Goal: Task Accomplishment & Management: Manage account settings

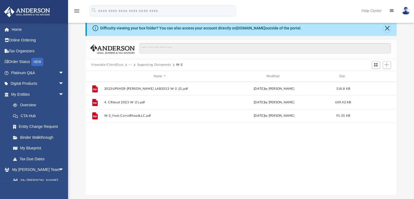
scroll to position [14, 0]
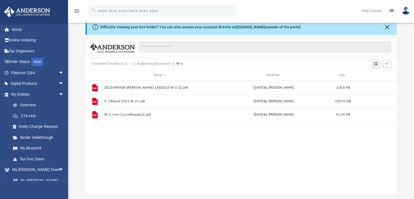
click at [145, 62] on button "Supporting Documents" at bounding box center [154, 63] width 34 height 5
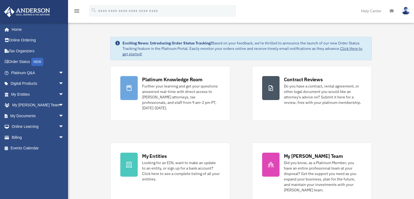
scroll to position [120, 0]
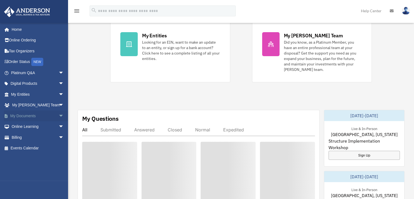
click at [36, 116] on link "My Documents arrow_drop_down" at bounding box center [38, 115] width 68 height 11
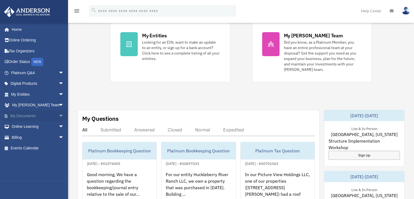
click at [59, 116] on span "arrow_drop_down" at bounding box center [64, 115] width 11 height 11
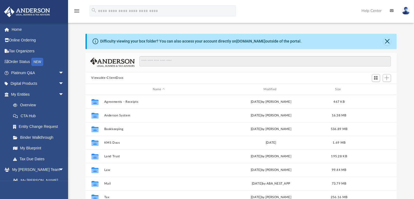
scroll to position [10, 0]
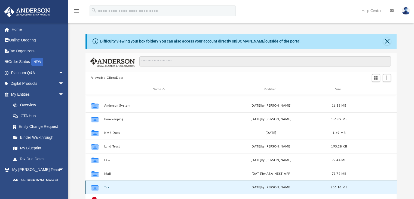
click at [106, 186] on button "Tax" at bounding box center [159, 187] width 110 height 4
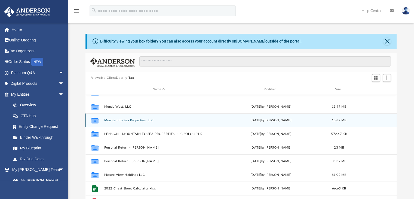
scroll to position [78, 0]
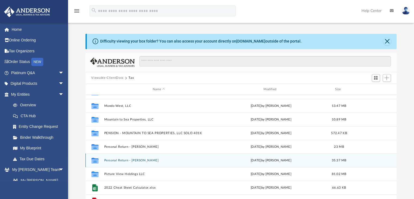
click at [136, 160] on button "Personal Return - Dustin" at bounding box center [159, 160] width 110 height 4
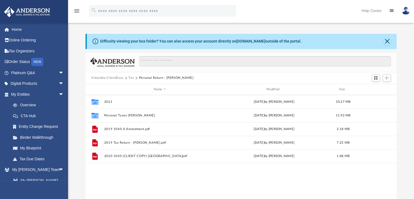
scroll to position [0, 0]
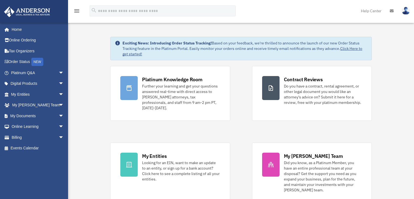
scroll to position [120, 0]
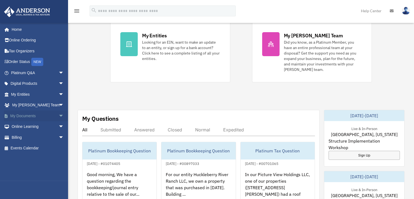
click at [59, 112] on span "arrow_drop_down" at bounding box center [64, 115] width 11 height 11
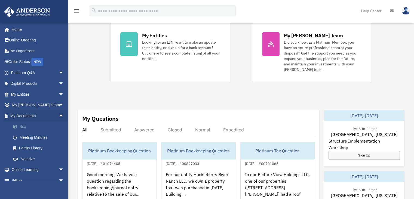
click at [44, 123] on link "Box" at bounding box center [40, 126] width 65 height 11
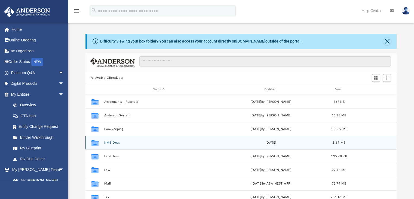
scroll to position [10, 0]
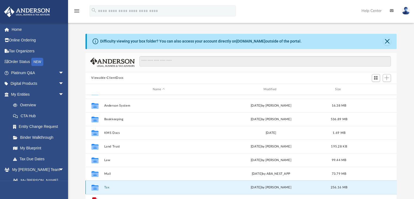
click at [105, 185] on button "Tax" at bounding box center [159, 187] width 110 height 4
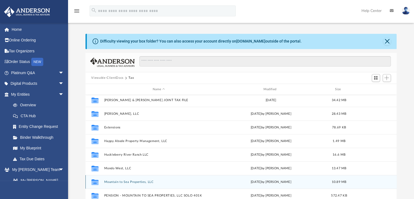
scroll to position [0, 0]
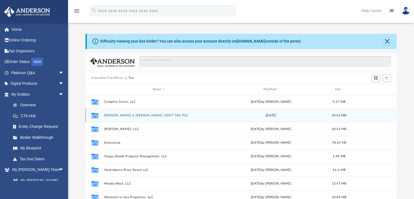
click at [139, 117] on button "[PERSON_NAME] & [PERSON_NAME] JOINT TAX FILE" at bounding box center [159, 116] width 110 height 4
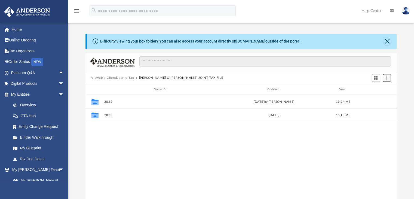
click at [386, 80] on span "Add" at bounding box center [386, 77] width 5 height 5
click at [376, 98] on li "New Folder" at bounding box center [378, 97] width 17 height 6
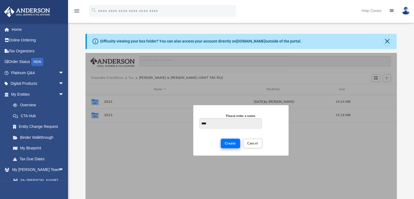
type input "****"
click at [226, 144] on span "Create" at bounding box center [230, 143] width 11 height 3
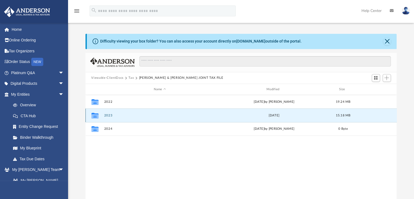
drag, startPoint x: 109, startPoint y: 116, endPoint x: 105, endPoint y: 117, distance: 4.2
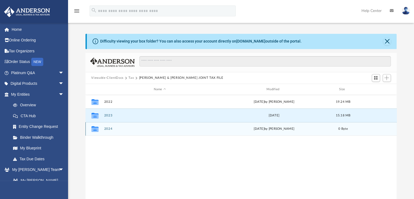
click at [106, 128] on button "2024" at bounding box center [160, 129] width 112 height 4
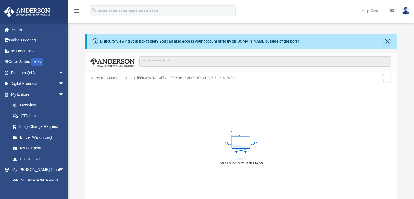
click at [185, 128] on div "There are no items in this folder." at bounding box center [240, 146] width 311 height 124
click at [385, 75] on button "Add" at bounding box center [387, 78] width 8 height 8
click at [378, 98] on li "New Folder" at bounding box center [378, 97] width 17 height 6
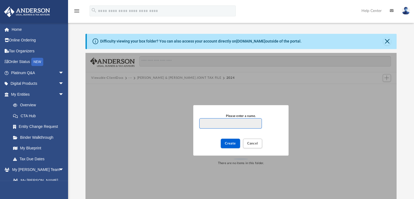
click at [202, 123] on input "Please enter a name." at bounding box center [230, 123] width 62 height 10
type input "****"
click at [228, 143] on span "Create" at bounding box center [230, 143] width 11 height 3
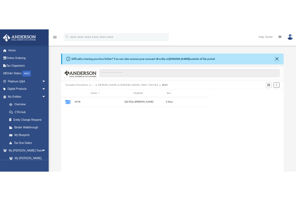
scroll to position [120, 201]
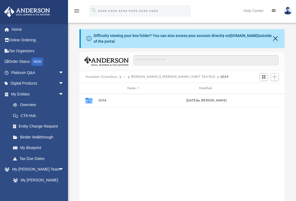
click at [236, 133] on div "Collaborated Folder 1098 [DATE] by [PERSON_NAME]" at bounding box center [181, 150] width 205 height 113
click at [274, 78] on span "Add" at bounding box center [275, 77] width 5 height 5
click at [265, 97] on li "New Folder" at bounding box center [266, 97] width 17 height 6
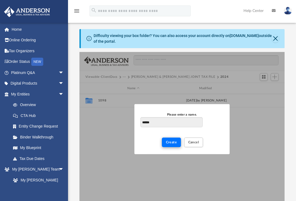
type input "******"
click at [169, 143] on span "Create" at bounding box center [171, 142] width 11 height 3
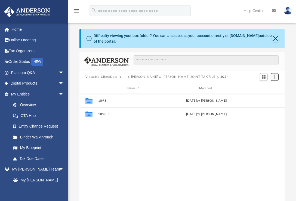
click at [273, 79] on span "Add" at bounding box center [275, 77] width 5 height 5
click at [265, 96] on li "New Folder" at bounding box center [266, 97] width 17 height 6
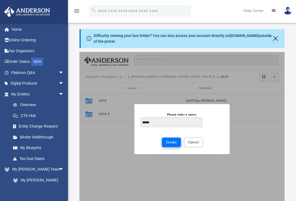
type input "******"
click at [169, 141] on span "Create" at bounding box center [171, 142] width 11 height 3
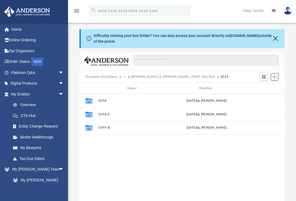
click at [277, 76] on span "Add" at bounding box center [275, 77] width 5 height 5
click at [268, 96] on li "New Folder" at bounding box center [266, 97] width 17 height 6
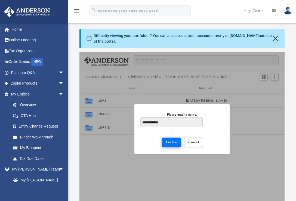
type input "**********"
click at [176, 142] on span "Create" at bounding box center [171, 142] width 11 height 3
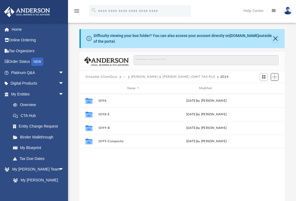
click at [275, 79] on span "Add" at bounding box center [275, 77] width 5 height 5
click at [267, 96] on li "New Folder" at bounding box center [266, 97] width 17 height 6
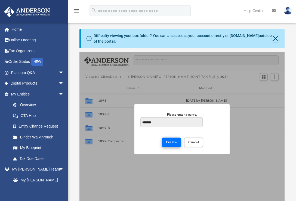
type input "********"
click at [172, 144] on span "Create" at bounding box center [171, 142] width 11 height 3
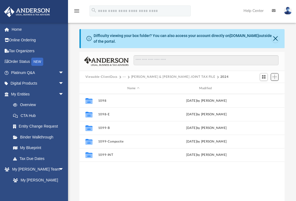
click at [272, 78] on button "Add" at bounding box center [275, 77] width 8 height 8
click at [268, 95] on li "New Folder" at bounding box center [266, 97] width 17 height 6
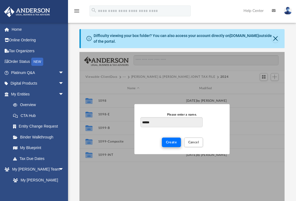
type input "******"
click at [175, 142] on span "Create" at bounding box center [171, 142] width 11 height 3
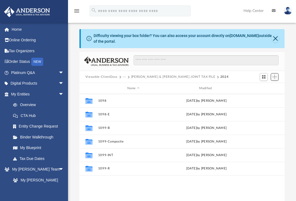
click at [274, 79] on span "Add" at bounding box center [275, 77] width 5 height 5
click at [269, 96] on li "New Folder" at bounding box center [266, 97] width 17 height 6
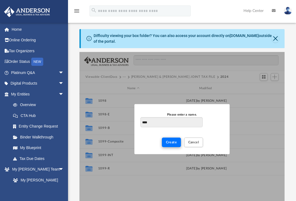
type input "****"
click at [176, 140] on button "Create" at bounding box center [171, 143] width 19 height 10
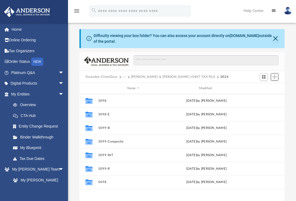
click at [273, 76] on span "Add" at bounding box center [275, 77] width 5 height 5
click at [264, 98] on li "New Folder" at bounding box center [266, 97] width 17 height 6
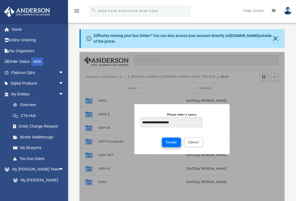
type input "**********"
click at [170, 142] on span "Create" at bounding box center [171, 142] width 11 height 3
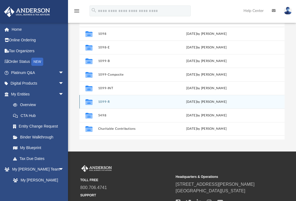
click at [232, 167] on div "TOLL FREE 800.706.4741 SUPPORT [EMAIL_ADDRESS][DOMAIN_NAME] Headquarters & Oper…" at bounding box center [182, 185] width 204 height 41
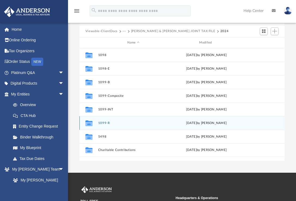
scroll to position [46, 0]
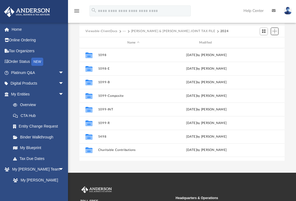
click at [276, 31] on span "Add" at bounding box center [275, 31] width 5 height 5
click at [266, 51] on li "New Folder" at bounding box center [266, 51] width 17 height 6
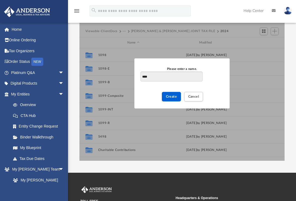
click at [143, 77] on input "***" at bounding box center [171, 77] width 62 height 10
type input "**********"
click at [172, 98] on button "Create" at bounding box center [171, 97] width 19 height 10
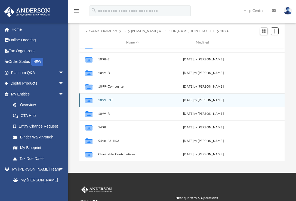
scroll to position [10, 0]
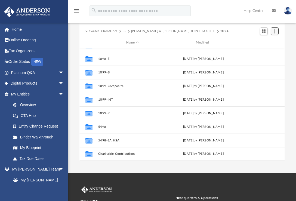
click at [274, 33] on span "Add" at bounding box center [275, 31] width 5 height 5
click at [263, 50] on li "New Folder" at bounding box center [266, 51] width 17 height 6
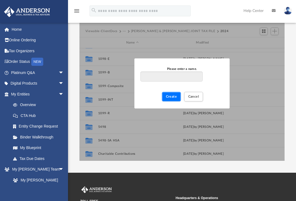
click at [172, 96] on span "Create" at bounding box center [171, 96] width 11 height 3
click at [166, 78] on input "Please enter a name." at bounding box center [171, 77] width 62 height 10
type input "***"
click at [166, 94] on button "Create" at bounding box center [171, 97] width 19 height 10
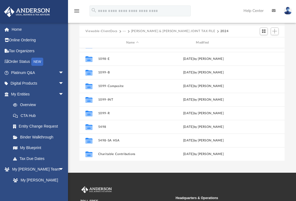
click at [276, 32] on span "Add" at bounding box center [275, 31] width 5 height 5
click at [265, 50] on li "New Folder" at bounding box center [266, 51] width 17 height 6
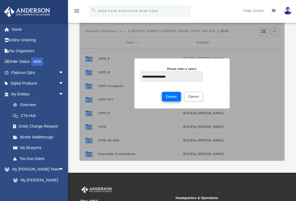
type input "**********"
click at [166, 95] on button "Create" at bounding box center [171, 97] width 19 height 10
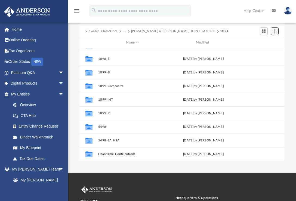
click at [274, 33] on span "Add" at bounding box center [275, 31] width 5 height 5
click at [268, 50] on li "New Folder" at bounding box center [266, 51] width 17 height 6
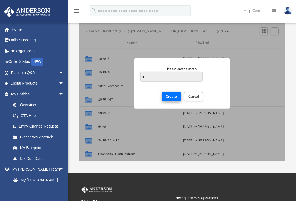
type input "**"
click at [175, 96] on span "Create" at bounding box center [171, 96] width 11 height 3
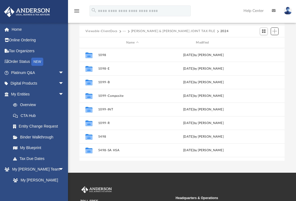
scroll to position [50, 0]
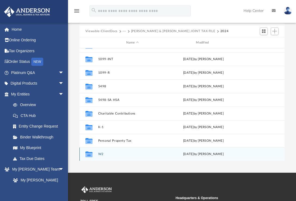
click at [103, 154] on button "W2" at bounding box center [132, 154] width 69 height 4
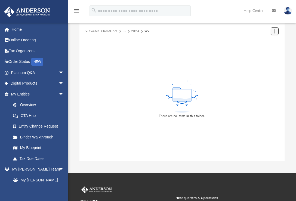
click at [275, 32] on span "Add" at bounding box center [275, 31] width 5 height 5
click at [267, 43] on li "Upload" at bounding box center [266, 42] width 17 height 6
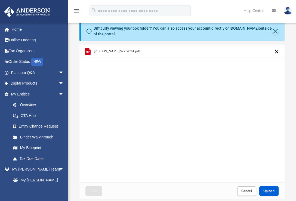
scroll to position [7, 0]
click at [277, 51] on button "Cancel this upload" at bounding box center [277, 52] width 7 height 7
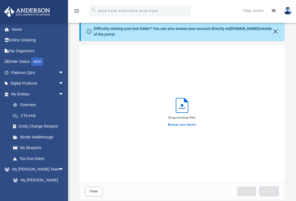
click at [275, 34] on button "Close" at bounding box center [275, 32] width 7 height 8
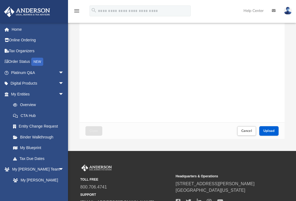
scroll to position [46, 0]
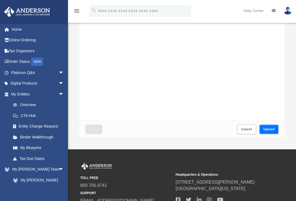
click at [265, 126] on button "Upload" at bounding box center [269, 130] width 20 height 10
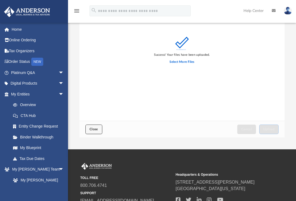
click at [94, 127] on button "Close" at bounding box center [93, 130] width 17 height 10
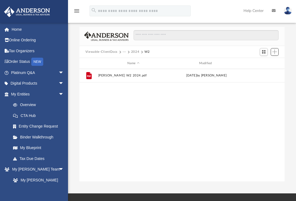
scroll to position [3, 0]
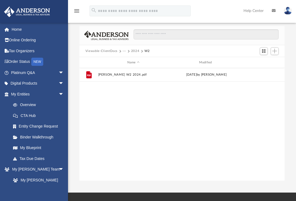
click at [136, 52] on button "2024" at bounding box center [135, 51] width 8 height 5
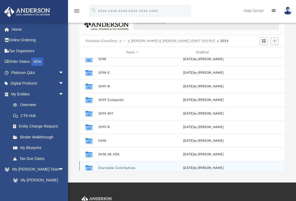
scroll to position [0, 0]
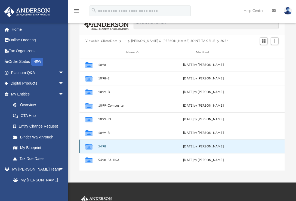
click at [102, 145] on button "5498" at bounding box center [132, 147] width 69 height 4
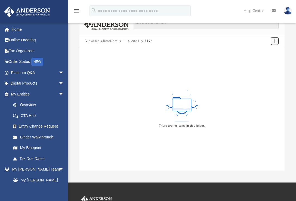
click at [271, 42] on button "Add" at bounding box center [275, 41] width 8 height 8
click at [262, 52] on li "Upload" at bounding box center [266, 52] width 17 height 6
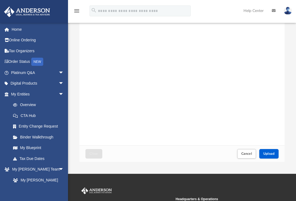
scroll to position [22, 0]
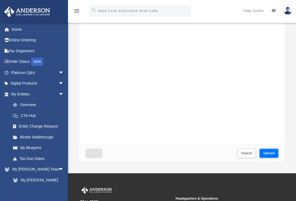
click at [262, 151] on button "Upload" at bounding box center [269, 154] width 20 height 10
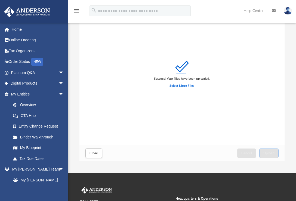
scroll to position [0, 0]
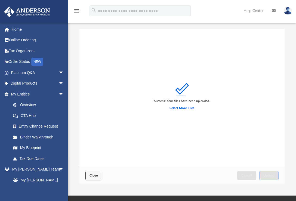
click at [94, 177] on button "Close" at bounding box center [93, 176] width 17 height 10
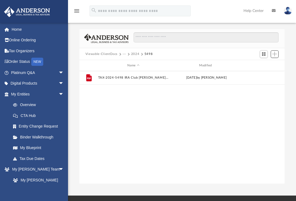
scroll to position [120, 201]
click at [135, 53] on button "2024" at bounding box center [135, 54] width 8 height 5
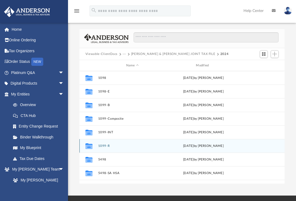
click at [101, 145] on button "1099-R" at bounding box center [132, 146] width 69 height 4
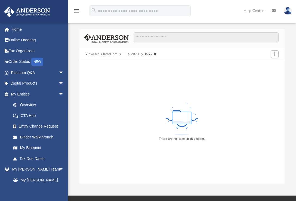
click at [133, 54] on button "2024" at bounding box center [135, 54] width 8 height 5
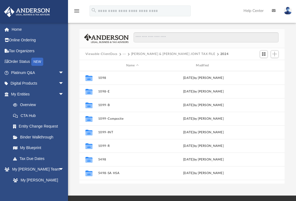
click at [154, 189] on div "App [PERSON_NAME][EMAIL_ADDRESS][DOMAIN_NAME] Sign Out [EMAIL_ADDRESS][DOMAIN_N…" at bounding box center [148, 98] width 296 height 196
click at [153, 186] on div "App [PERSON_NAME][EMAIL_ADDRESS][DOMAIN_NAME] Sign Out [EMAIL_ADDRESS][DOMAIN_N…" at bounding box center [148, 98] width 296 height 196
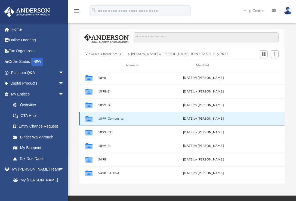
click at [122, 117] on button "1099-Composite" at bounding box center [132, 119] width 69 height 4
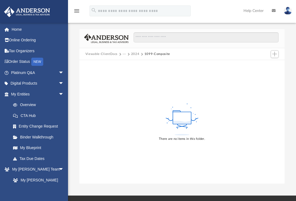
click at [182, 167] on div "There are no items in this folder." at bounding box center [181, 122] width 205 height 124
click at [274, 55] on span "Add" at bounding box center [275, 54] width 5 height 5
click at [264, 63] on li "Upload" at bounding box center [266, 65] width 17 height 6
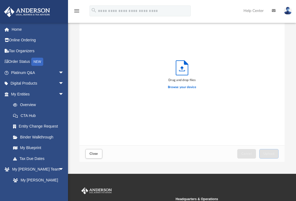
scroll to position [22, 0]
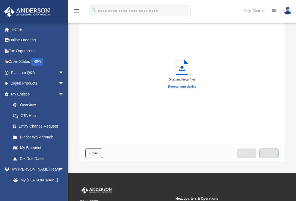
click at [98, 152] on span "Close" at bounding box center [94, 153] width 9 height 3
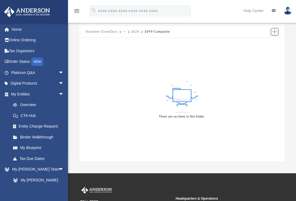
click at [275, 31] on span "Add" at bounding box center [275, 31] width 5 height 5
click at [264, 41] on li "Upload" at bounding box center [266, 43] width 17 height 6
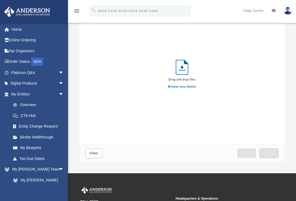
scroll to position [134, 201]
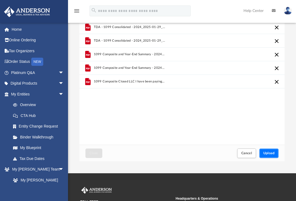
click at [265, 154] on span "Upload" at bounding box center [269, 153] width 11 height 3
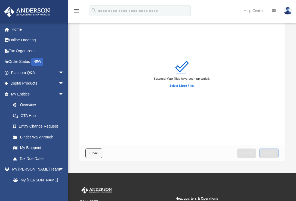
click at [92, 152] on span "Close" at bounding box center [94, 153] width 9 height 3
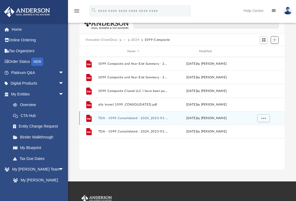
scroll to position [14, 0]
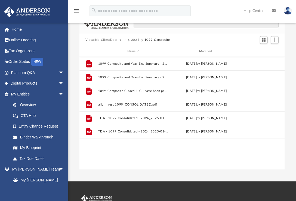
click at [197, 151] on div "File 1099 Composite and Year-End Summary - 2024_2025-01-24_166.PDF [DATE] by [P…" at bounding box center [181, 113] width 205 height 113
click at [274, 42] on button "Add" at bounding box center [275, 40] width 8 height 8
click at [267, 51] on li "Upload" at bounding box center [266, 51] width 17 height 6
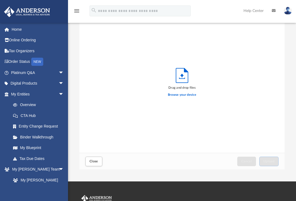
scroll to position [134, 201]
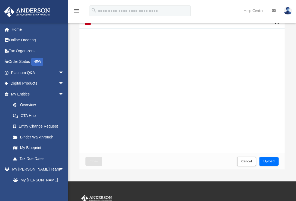
click at [263, 157] on button "Upload" at bounding box center [269, 162] width 20 height 10
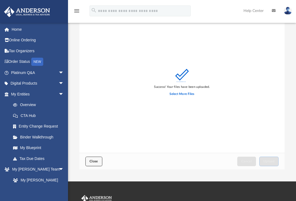
click at [98, 159] on button "Close" at bounding box center [93, 162] width 17 height 10
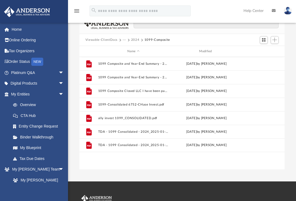
click at [134, 39] on button "2024" at bounding box center [135, 40] width 8 height 5
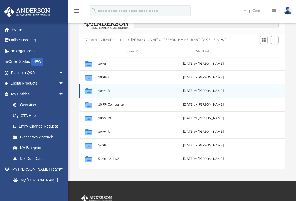
click at [136, 90] on button "1099-B" at bounding box center [132, 91] width 69 height 4
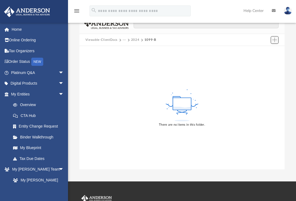
click at [272, 37] on button "Add" at bounding box center [275, 40] width 8 height 8
click at [266, 48] on li "Upload" at bounding box center [266, 51] width 17 height 6
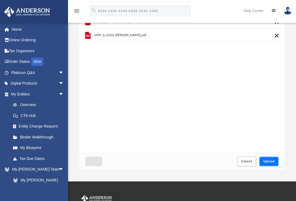
click at [267, 158] on button "Upload" at bounding box center [269, 162] width 20 height 10
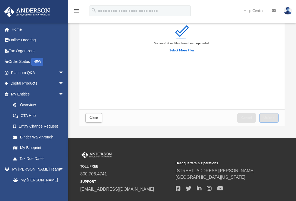
scroll to position [57, 0]
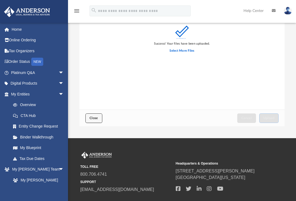
click at [96, 119] on span "Close" at bounding box center [94, 118] width 9 height 3
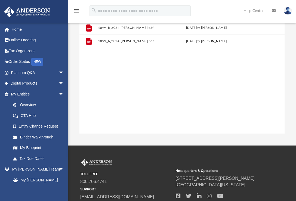
scroll to position [0, 0]
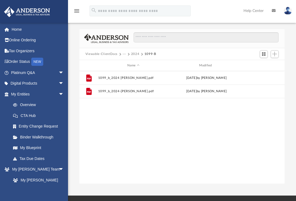
click at [134, 54] on button "2024" at bounding box center [135, 54] width 8 height 5
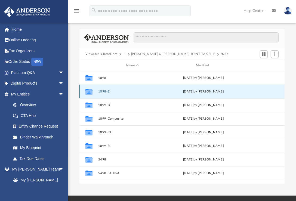
click at [105, 92] on button "1098-E" at bounding box center [132, 92] width 69 height 4
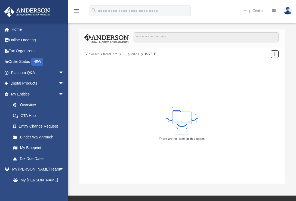
click at [273, 53] on span "Add" at bounding box center [275, 54] width 5 height 5
click at [263, 65] on li "Upload" at bounding box center [266, 65] width 17 height 6
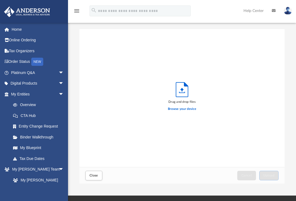
scroll to position [134, 201]
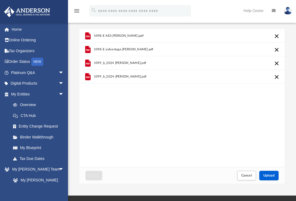
click at [247, 173] on iframe at bounding box center [265, 184] width 49 height 22
click at [274, 64] on button "Cancel this upload" at bounding box center [277, 63] width 7 height 7
click at [275, 63] on button "Cancel this upload" at bounding box center [277, 63] width 7 height 7
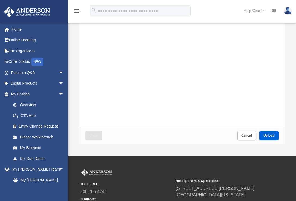
scroll to position [48, 0]
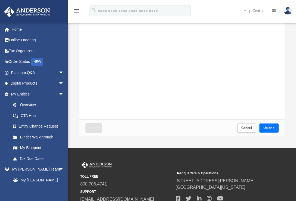
click at [267, 129] on span "Upload" at bounding box center [269, 127] width 11 height 3
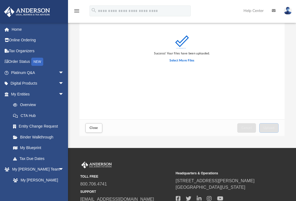
scroll to position [0, 0]
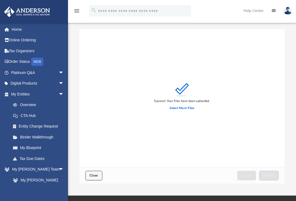
click at [97, 173] on button "Close" at bounding box center [93, 176] width 17 height 10
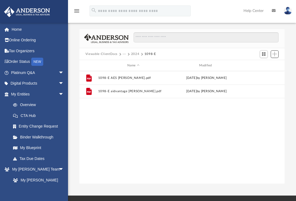
scroll to position [120, 201]
click at [137, 54] on button "2024" at bounding box center [135, 54] width 8 height 5
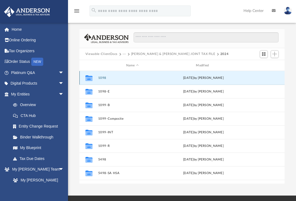
click at [105, 76] on button "1098" at bounding box center [132, 78] width 69 height 4
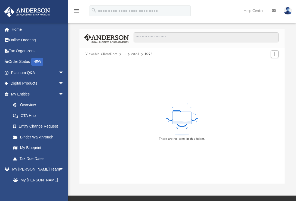
click at [215, 95] on div "There are no items in this folder." at bounding box center [181, 122] width 205 height 124
click at [276, 53] on span "Add" at bounding box center [275, 54] width 5 height 5
click at [265, 65] on li "Upload" at bounding box center [266, 65] width 17 height 6
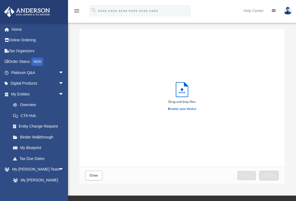
scroll to position [134, 201]
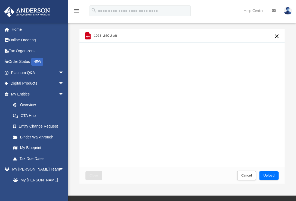
click at [266, 172] on button "Upload" at bounding box center [269, 176] width 20 height 10
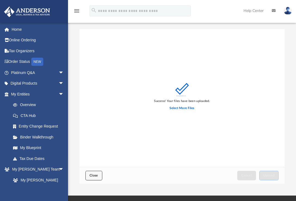
click at [93, 176] on span "Close" at bounding box center [94, 175] width 9 height 3
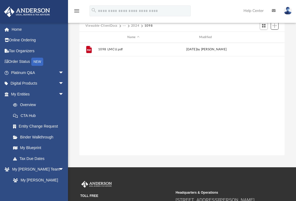
scroll to position [0, 0]
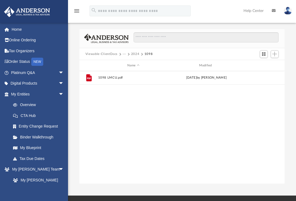
click at [133, 52] on button "2024" at bounding box center [135, 54] width 8 height 5
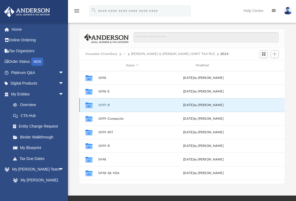
click at [109, 104] on button "1099-B" at bounding box center [132, 105] width 69 height 4
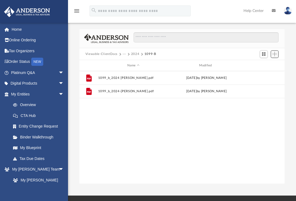
click at [278, 51] on button "Add" at bounding box center [275, 54] width 8 height 8
click at [264, 66] on li "Upload" at bounding box center [266, 65] width 17 height 6
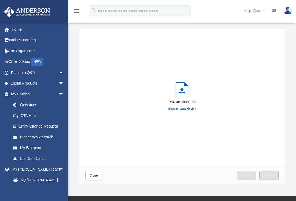
scroll to position [134, 201]
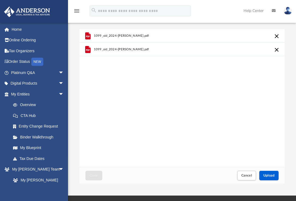
click at [270, 173] on iframe at bounding box center [265, 184] width 49 height 22
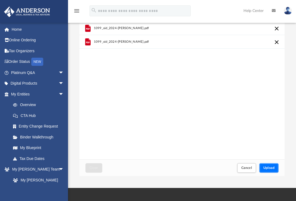
click at [269, 165] on button "Upload" at bounding box center [269, 168] width 20 height 10
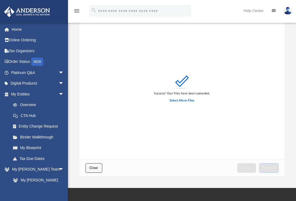
click at [97, 165] on button "Close" at bounding box center [93, 168] width 17 height 10
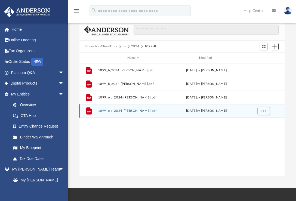
scroll to position [0, 0]
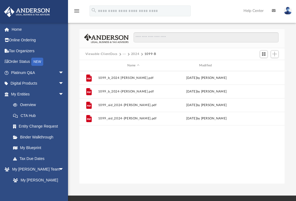
click at [130, 54] on span "···" at bounding box center [127, 54] width 8 height 5
click at [134, 55] on button "2024" at bounding box center [135, 54] width 8 height 5
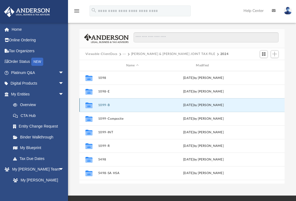
drag, startPoint x: 102, startPoint y: 103, endPoint x: 104, endPoint y: 106, distance: 4.3
click at [104, 106] on button "1099-B" at bounding box center [132, 105] width 69 height 4
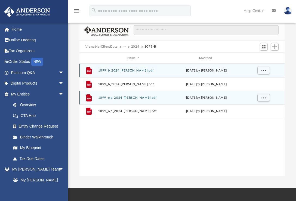
scroll to position [8, 0]
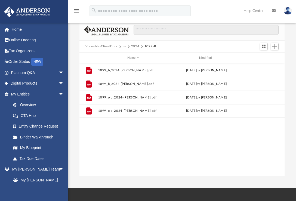
click at [135, 45] on button "2024" at bounding box center [135, 46] width 8 height 5
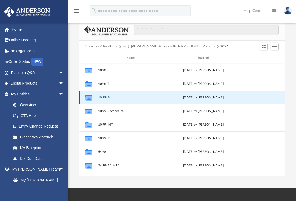
drag, startPoint x: 103, startPoint y: 98, endPoint x: 91, endPoint y: 98, distance: 12.0
click at [91, 98] on icon "grid" at bounding box center [88, 98] width 7 height 4
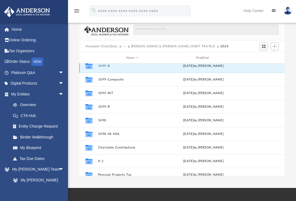
scroll to position [32, 0]
drag, startPoint x: 91, startPoint y: 98, endPoint x: 237, endPoint y: 38, distance: 158.0
click at [237, 38] on div at bounding box center [204, 33] width 150 height 16
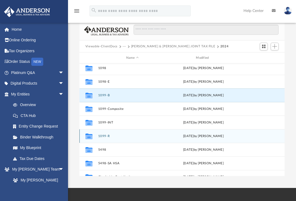
scroll to position [0, 0]
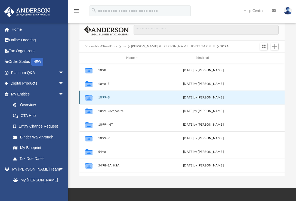
click at [88, 98] on icon "grid" at bounding box center [88, 98] width 7 height 6
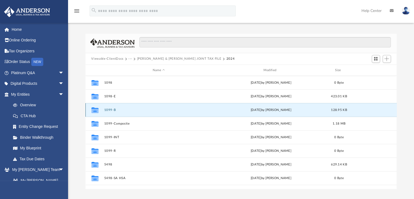
click at [108, 111] on button "1099-B" at bounding box center [159, 110] width 110 height 4
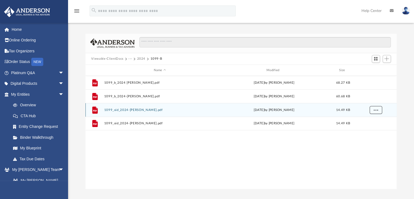
click at [378, 112] on button "More options" at bounding box center [375, 110] width 13 height 8
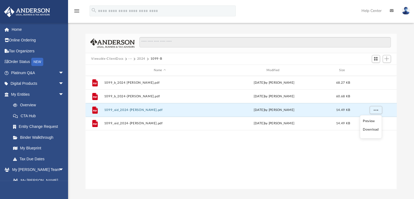
click at [139, 59] on button "2024" at bounding box center [141, 58] width 8 height 5
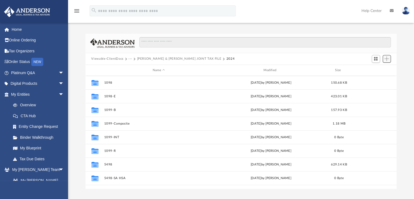
click at [387, 59] on span "Add" at bounding box center [386, 58] width 5 height 5
click at [378, 78] on li "New Folder" at bounding box center [378, 78] width 17 height 6
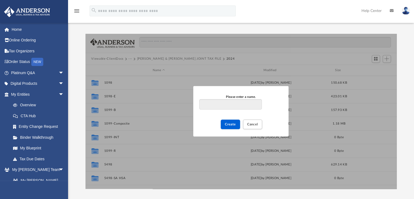
click at [378, 78] on div "Please enter a name. Create Cancel" at bounding box center [240, 111] width 311 height 155
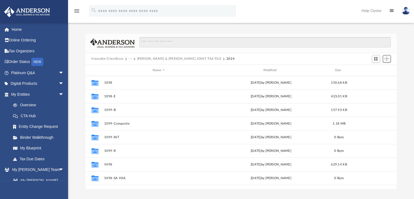
click at [387, 61] on span "Add" at bounding box center [386, 58] width 5 height 5
click at [375, 79] on li "New Folder" at bounding box center [378, 78] width 17 height 6
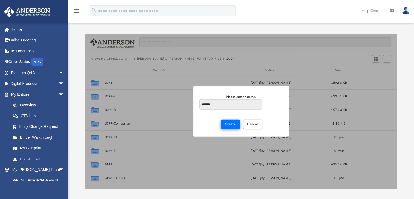
type input "********"
click at [236, 125] on button "Create" at bounding box center [230, 125] width 19 height 10
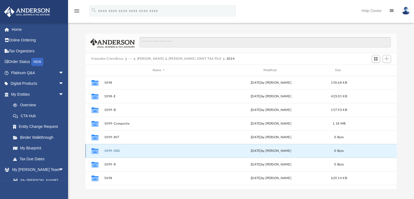
click at [109, 151] on button "1099-OID" at bounding box center [159, 151] width 110 height 4
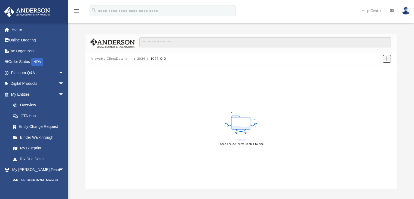
click at [385, 60] on span "Add" at bounding box center [386, 58] width 5 height 5
click at [376, 70] on li "Upload" at bounding box center [378, 70] width 17 height 6
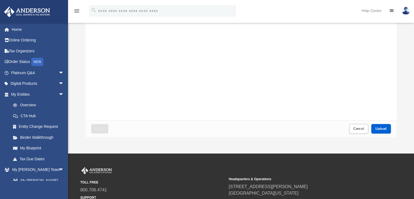
scroll to position [52, 0]
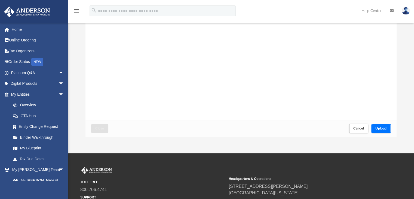
click at [379, 130] on span "Upload" at bounding box center [380, 128] width 11 height 3
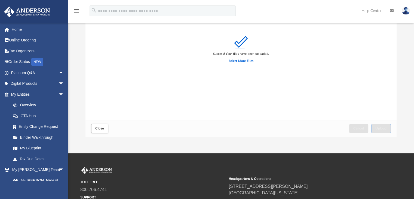
scroll to position [0, 0]
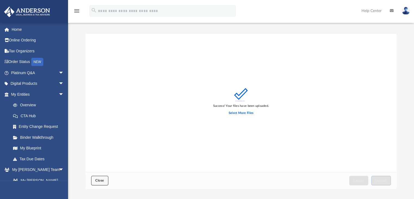
click at [99, 179] on span "Close" at bounding box center [99, 180] width 9 height 3
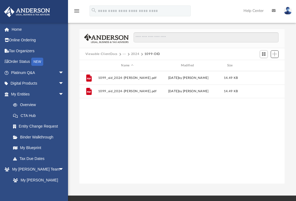
scroll to position [120, 201]
click at [136, 54] on button "2024" at bounding box center [135, 54] width 8 height 5
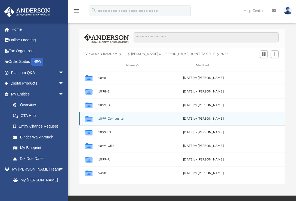
click at [121, 118] on button "1099-Composite" at bounding box center [132, 119] width 69 height 4
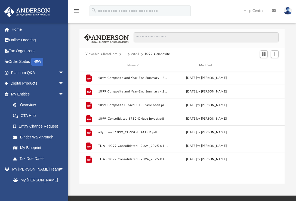
click at [136, 54] on button "2024" at bounding box center [135, 54] width 8 height 5
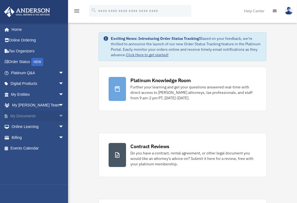
click at [30, 118] on link "My Documents arrow_drop_down" at bounding box center [38, 115] width 68 height 11
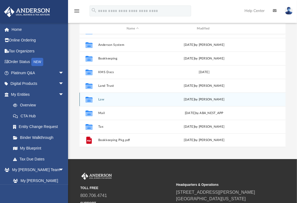
scroll to position [60, 0]
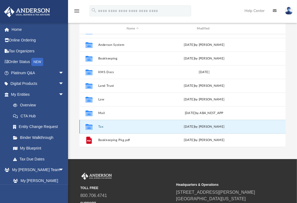
click at [101, 126] on button "Tax" at bounding box center [132, 127] width 69 height 4
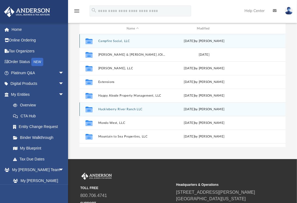
scroll to position [0, 0]
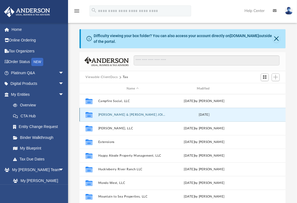
click at [114, 115] on button "[PERSON_NAME] & [PERSON_NAME] JOINT TAX FILE" at bounding box center [132, 115] width 69 height 4
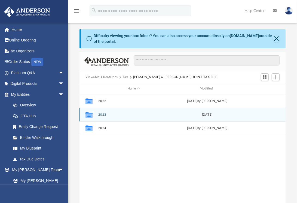
click at [101, 114] on button "2023" at bounding box center [133, 115] width 71 height 4
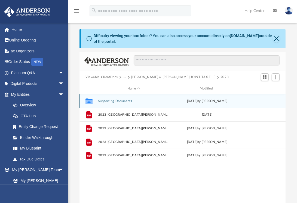
click at [113, 98] on div "Collaborated Folder Supporting Documents Mon Oct 7 2024 by Carrol Rhead" at bounding box center [182, 101] width 206 height 14
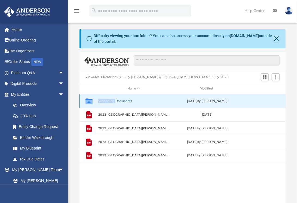
click at [112, 100] on button "Supporting Documents" at bounding box center [133, 101] width 71 height 4
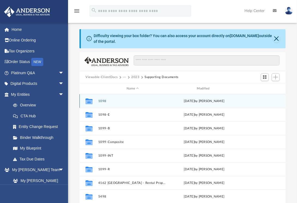
click at [112, 100] on button "1098" at bounding box center [132, 101] width 69 height 4
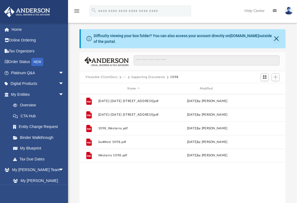
click at [140, 75] on button "Supporting Documents" at bounding box center [148, 77] width 34 height 5
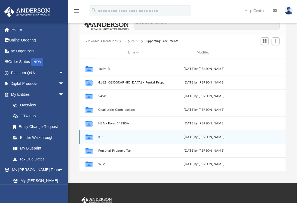
scroll to position [43, 0]
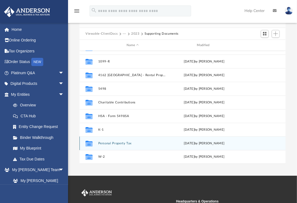
click at [118, 143] on button "Personal Property Tax" at bounding box center [132, 143] width 69 height 4
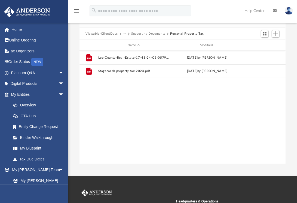
scroll to position [0, 0]
click at [118, 142] on div "File Lee-County-Real-Estate-17-43-24-C3-05793.0360-2023-Annual-bill.pdf Mon Aug…" at bounding box center [182, 107] width 206 height 113
click at [155, 34] on button "Supporting Documents" at bounding box center [148, 33] width 34 height 5
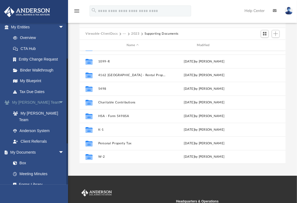
scroll to position [69, 0]
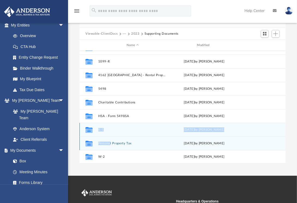
drag, startPoint x: 94, startPoint y: 131, endPoint x: 110, endPoint y: 139, distance: 17.2
click at [110, 139] on div "Collaborated Folder 1099-Composite Mon Aug 19 2024 by Carrol Rhead Collaborated…" at bounding box center [182, 74] width 206 height 177
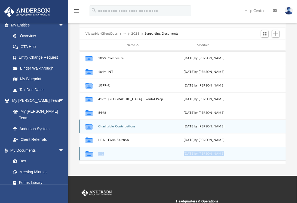
scroll to position [40, 0]
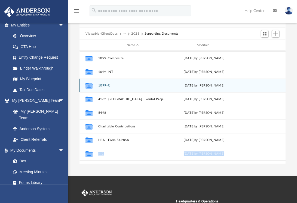
click at [106, 85] on button "1099-R" at bounding box center [132, 86] width 69 height 4
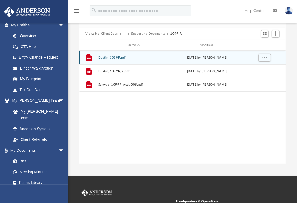
scroll to position [0, 0]
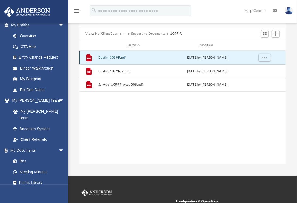
click at [111, 57] on button "Dustin_1099R.pdf" at bounding box center [133, 58] width 71 height 4
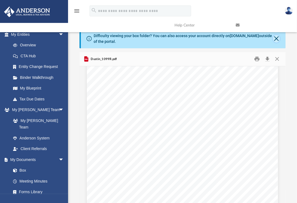
click at [276, 38] on button "Close" at bounding box center [276, 39] width 7 height 8
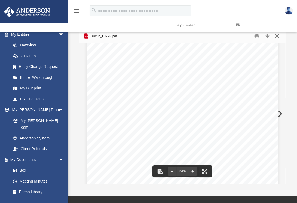
click at [277, 36] on button "Close" at bounding box center [277, 36] width 10 height 8
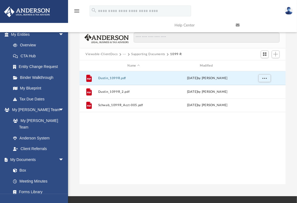
click at [136, 54] on button "Supporting Documents" at bounding box center [148, 54] width 34 height 5
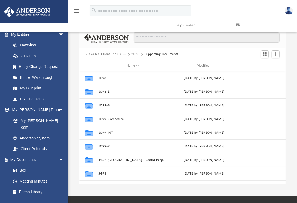
click at [151, 22] on div "menu search Site Menu add pictureviewholdings@gmail.com My Profile Reset Passwo…" at bounding box center [148, 18] width 289 height 28
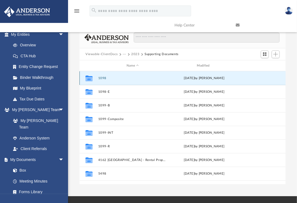
click at [106, 77] on button "1098" at bounding box center [132, 78] width 69 height 4
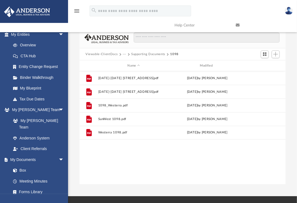
click at [148, 55] on button "Supporting Documents" at bounding box center [148, 54] width 34 height 5
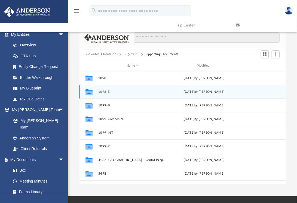
click at [105, 92] on button "1098-E" at bounding box center [132, 92] width 69 height 4
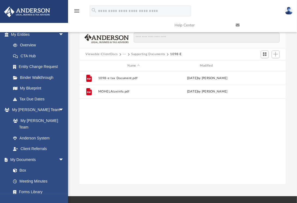
click at [141, 53] on button "Supporting Documents" at bounding box center [148, 54] width 34 height 5
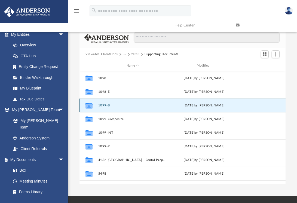
click at [106, 105] on button "1099-B" at bounding box center [132, 105] width 69 height 4
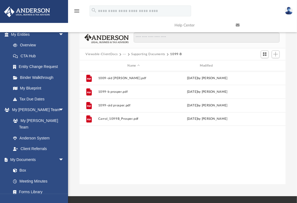
click at [145, 54] on button "Supporting Documents" at bounding box center [148, 54] width 34 height 5
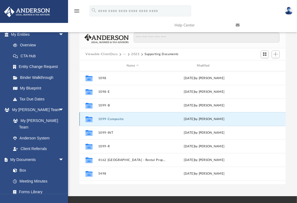
click at [108, 118] on button "1099-Composite" at bounding box center [132, 119] width 69 height 4
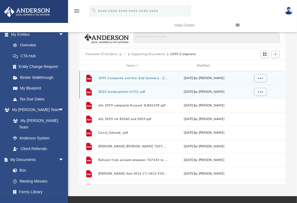
scroll to position [23, 0]
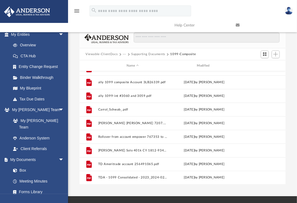
click at [152, 53] on button "Supporting Documents" at bounding box center [148, 54] width 34 height 5
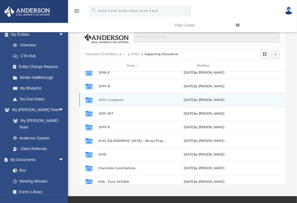
scroll to position [20, 0]
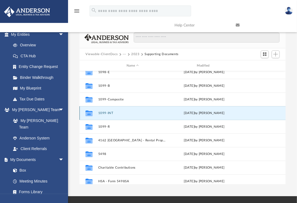
click at [108, 112] on button "1099-INT" at bounding box center [132, 113] width 69 height 4
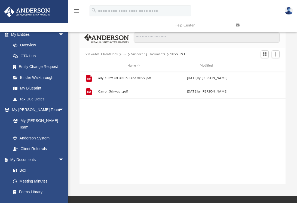
click at [168, 106] on div "File ally 1099-int #3060 and 3059.pdf Mon Aug 19 2024 by Carrol Rhead File Carr…" at bounding box center [182, 127] width 206 height 113
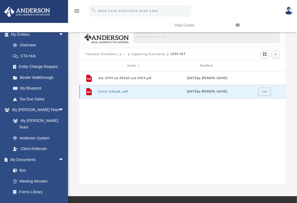
click at [115, 91] on button "Carrol_Schwab_.pdf" at bounding box center [133, 92] width 71 height 4
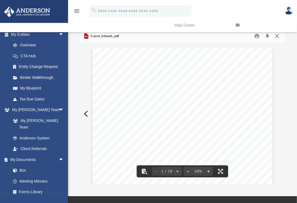
drag, startPoint x: 106, startPoint y: 47, endPoint x: 276, endPoint y: 37, distance: 170.7
click at [276, 37] on button "Close" at bounding box center [277, 36] width 10 height 8
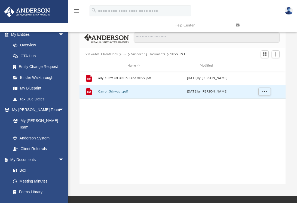
click at [148, 55] on button "Supporting Documents" at bounding box center [148, 54] width 34 height 5
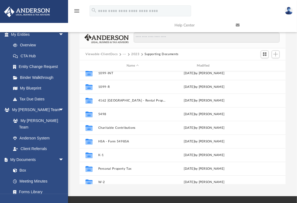
scroll to position [64, 0]
